Goal: Find specific page/section: Find specific page/section

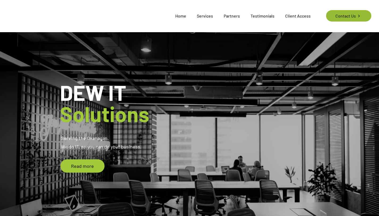
click at [340, 17] on link "Contact Us" at bounding box center [348, 15] width 45 height 11
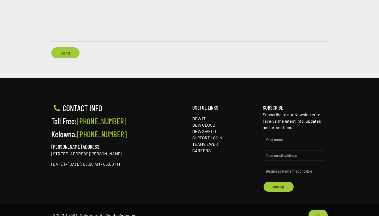
scroll to position [425, 0]
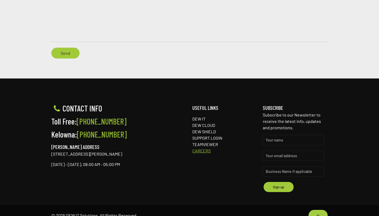
click at [201, 148] on link "CAREERS" at bounding box center [201, 150] width 18 height 5
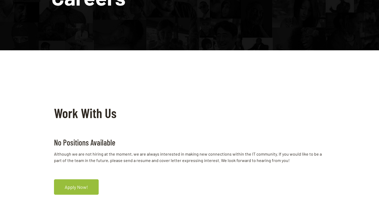
scroll to position [165, 0]
